Goal: Task Accomplishment & Management: Use online tool/utility

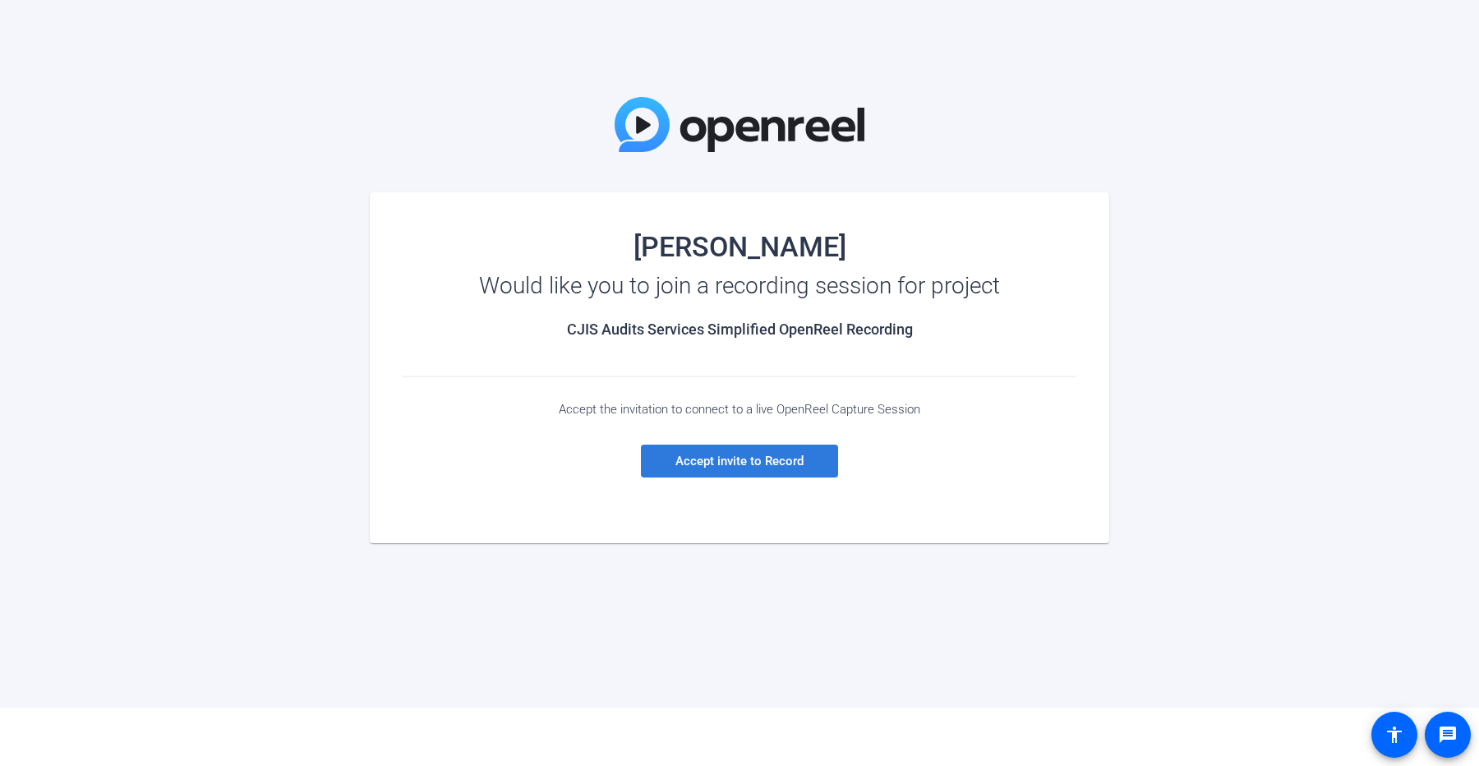
click at [736, 460] on span "Accept invite to Record" at bounding box center [739, 460] width 128 height 15
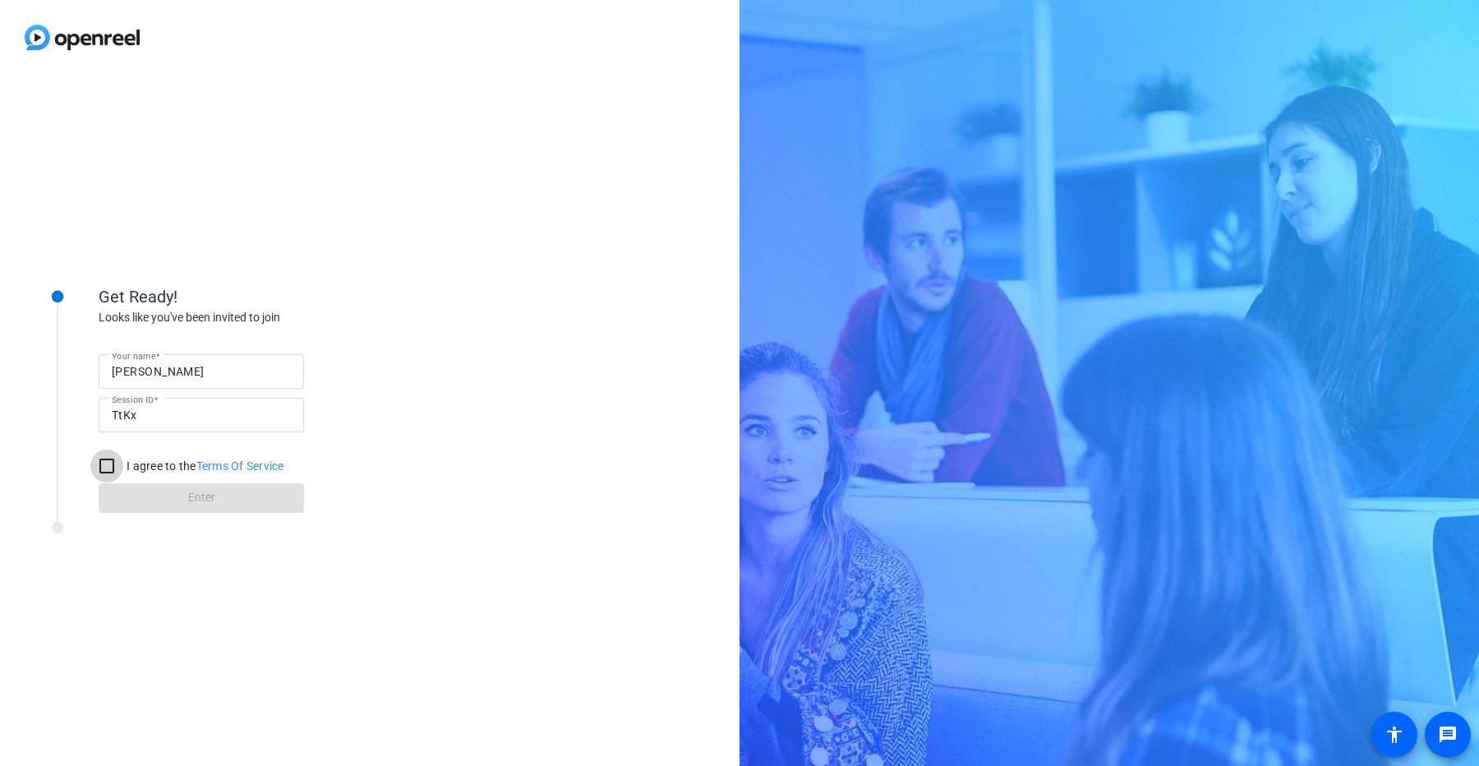
click at [107, 466] on input "I agree to the Terms Of Service" at bounding box center [106, 465] width 33 height 33
checkbox input "true"
click at [178, 502] on span at bounding box center [201, 497] width 205 height 39
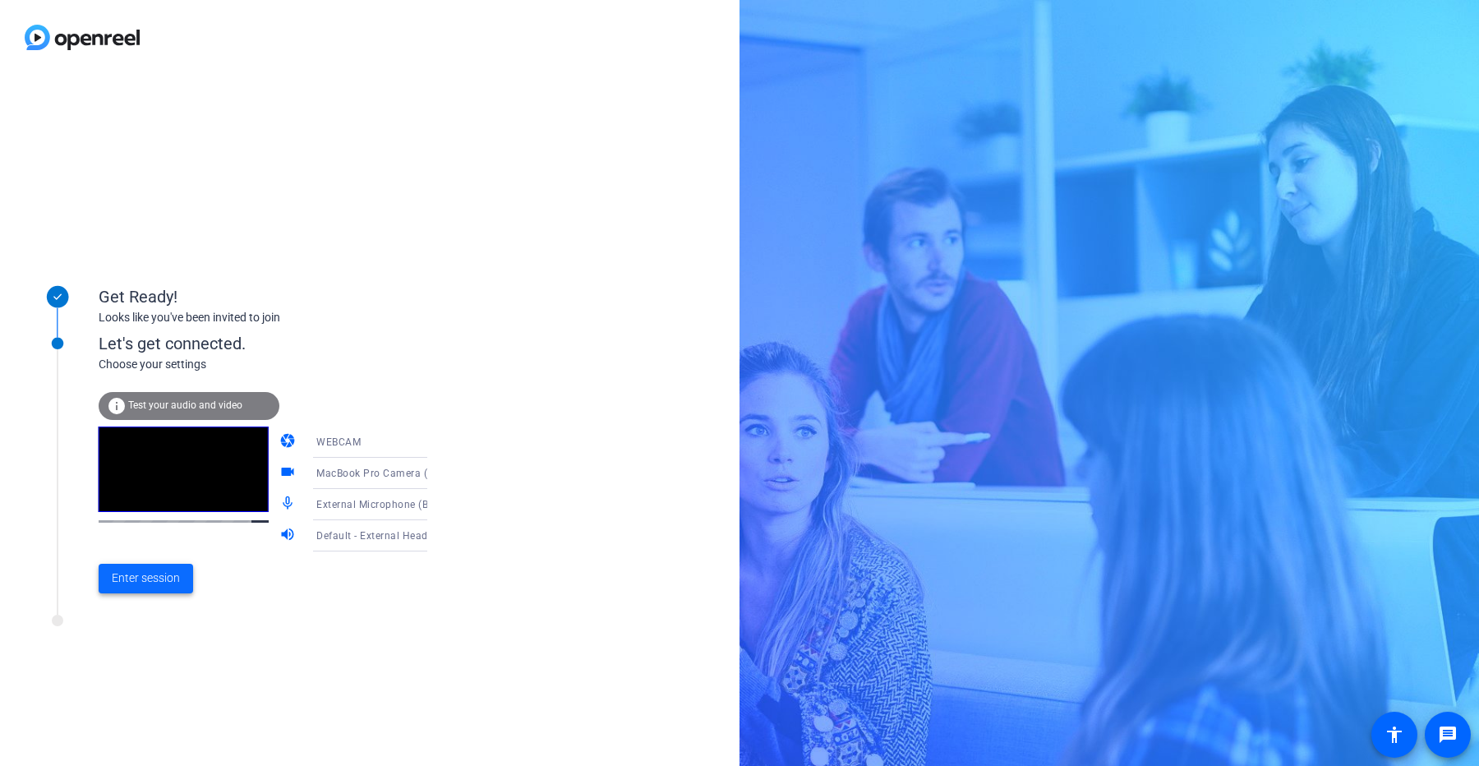
click at [170, 579] on span "Enter session" at bounding box center [146, 577] width 68 height 17
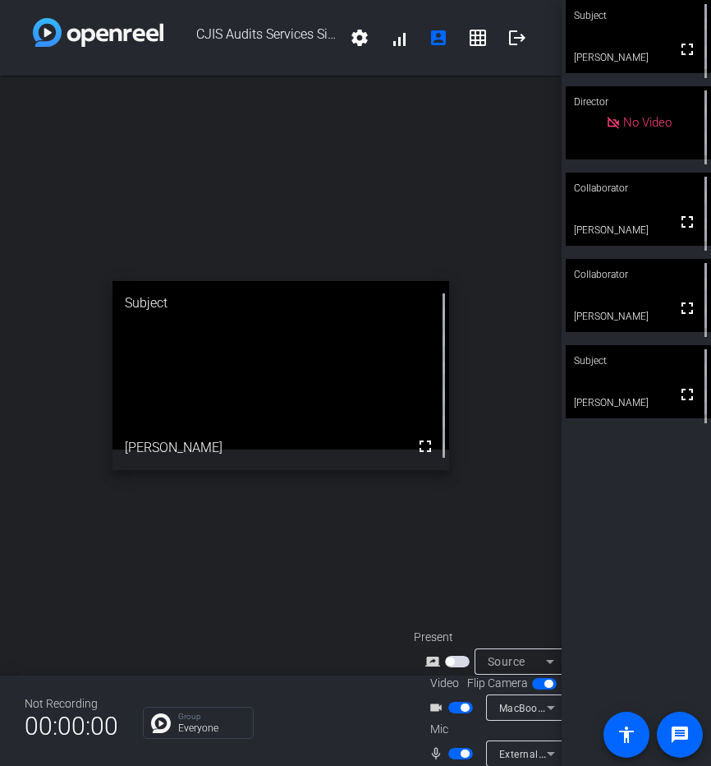
click at [461, 753] on span "button" at bounding box center [465, 753] width 8 height 8
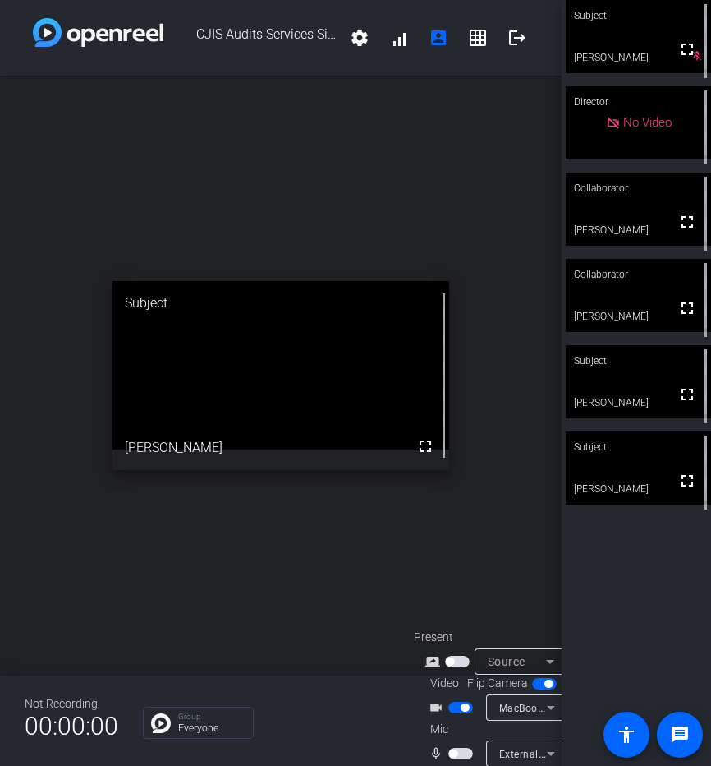
click at [458, 709] on span "button" at bounding box center [461, 708] width 25 height 12
click at [459, 707] on span "button" at bounding box center [461, 708] width 25 height 12
click at [458, 665] on span "button" at bounding box center [457, 662] width 25 height 12
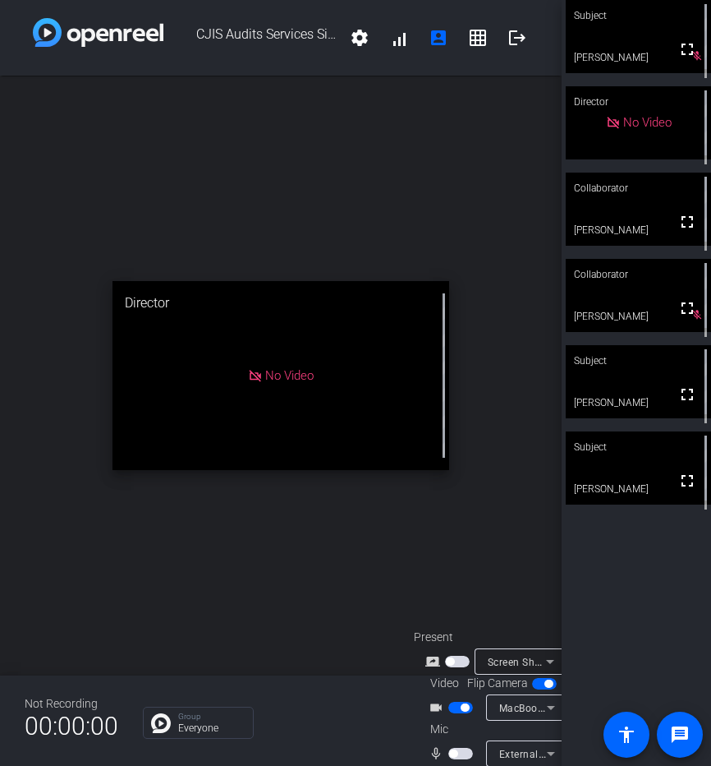
click at [457, 755] on span "button" at bounding box center [461, 754] width 25 height 12
